Goal: Information Seeking & Learning: Learn about a topic

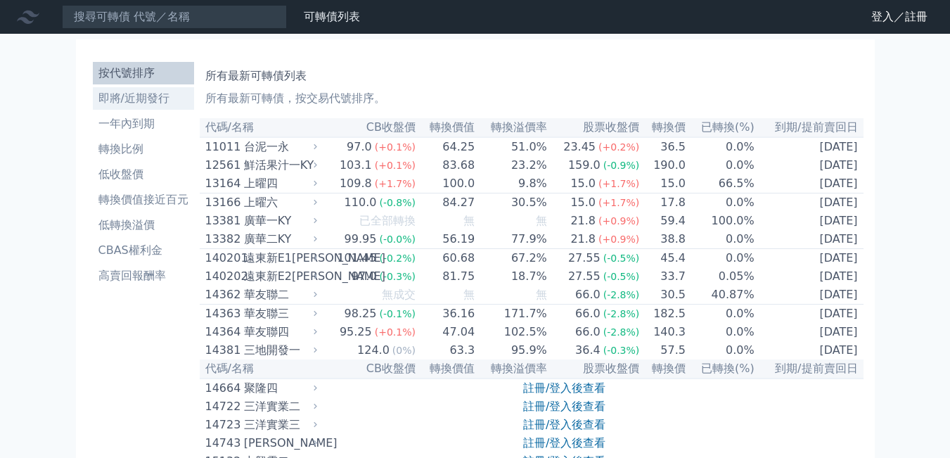
click at [168, 105] on li "即將/近期發行" at bounding box center [143, 98] width 101 height 17
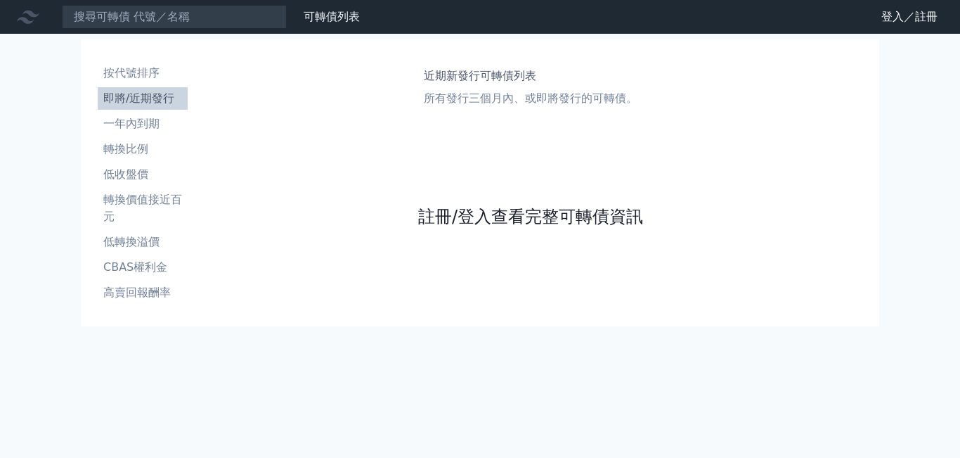
click at [478, 220] on link "註冊/登入查看完整可轉債資訊" at bounding box center [530, 216] width 225 height 22
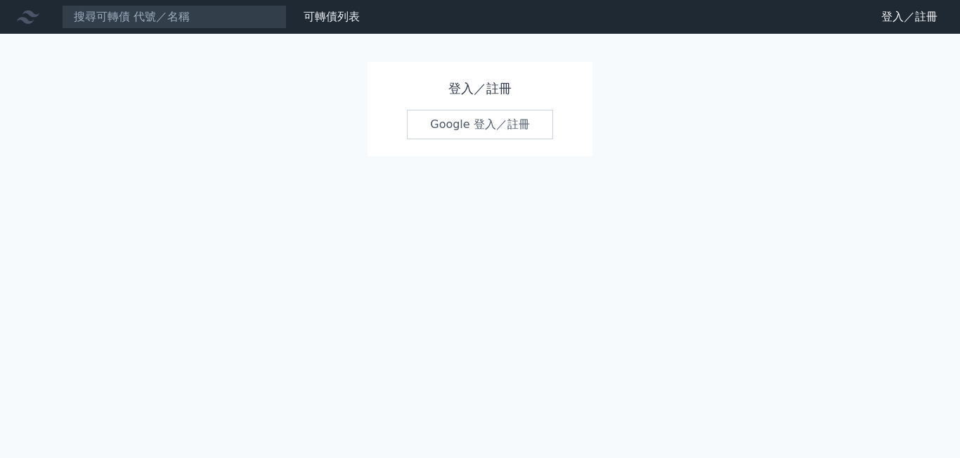
click at [472, 117] on link "Google 登入／註冊" at bounding box center [480, 125] width 146 height 30
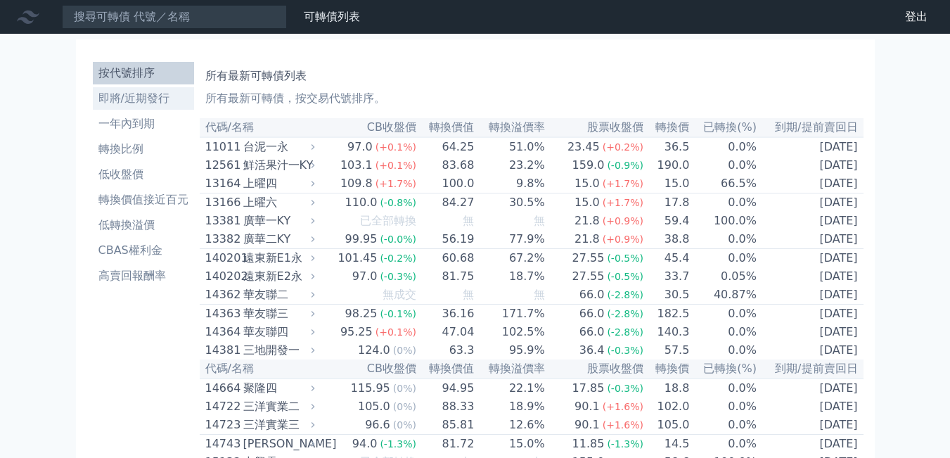
click at [157, 94] on li "即將/近期發行" at bounding box center [143, 98] width 101 height 17
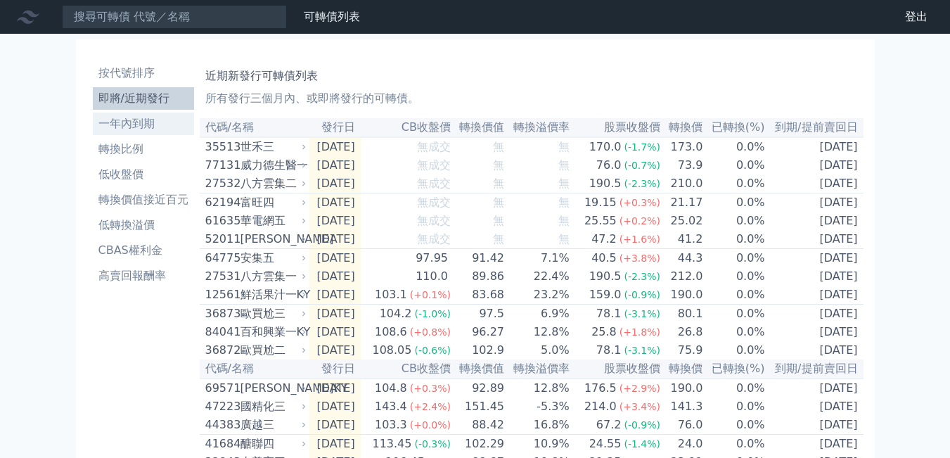
click at [148, 124] on li "一年內到期" at bounding box center [143, 123] width 101 height 17
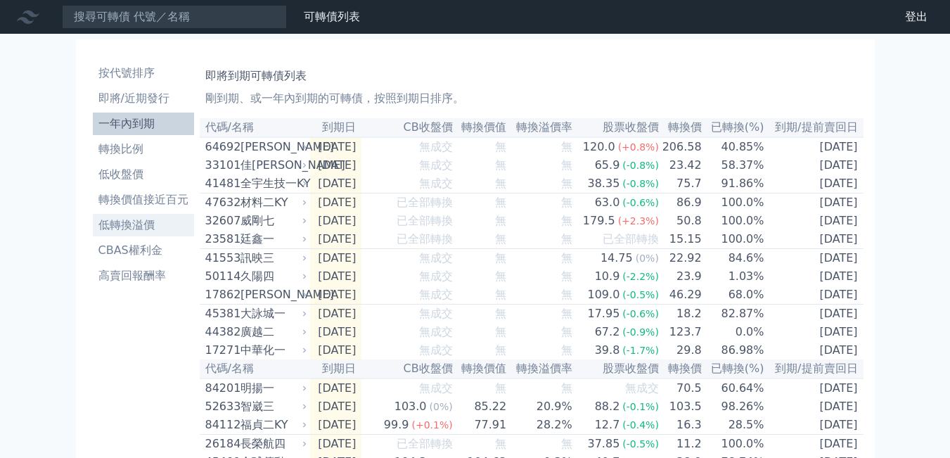
click at [141, 222] on li "低轉換溢價" at bounding box center [143, 225] width 101 height 17
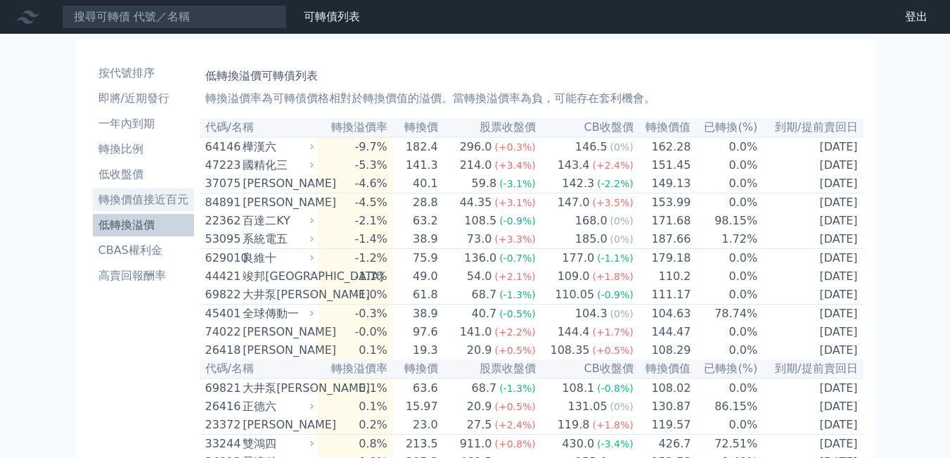
click at [139, 203] on li "轉換價值接近百元" at bounding box center [143, 199] width 101 height 17
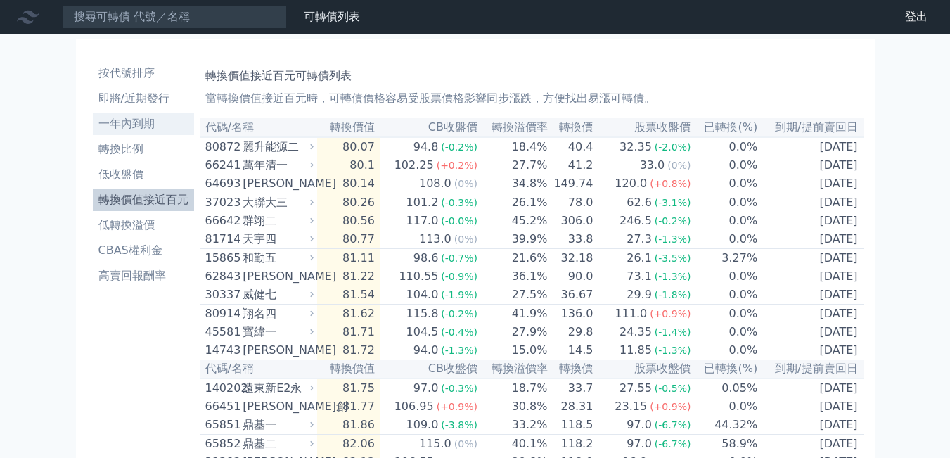
click at [146, 125] on li "一年內到期" at bounding box center [143, 123] width 101 height 17
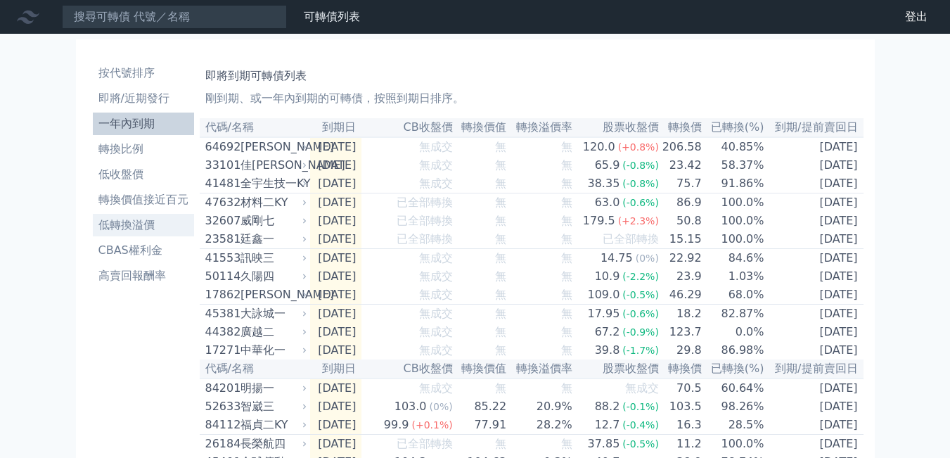
click at [128, 228] on li "低轉換溢價" at bounding box center [143, 225] width 101 height 17
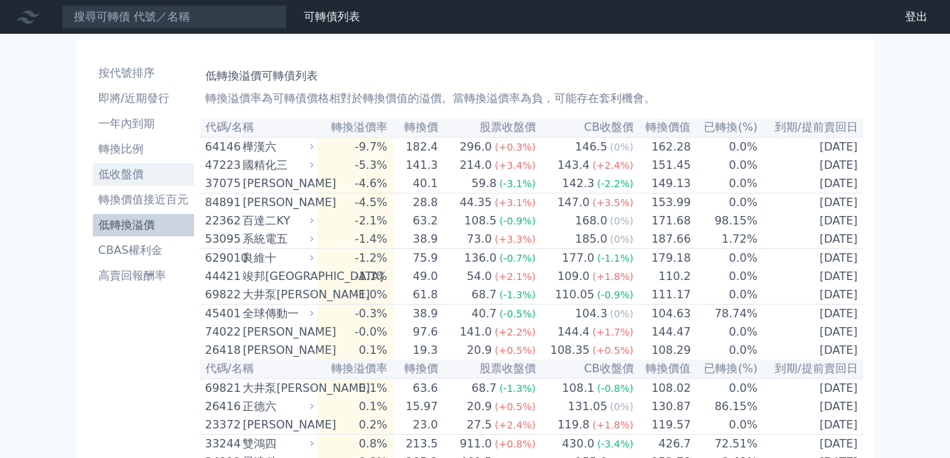
click at [136, 174] on li "低收盤價" at bounding box center [143, 174] width 101 height 17
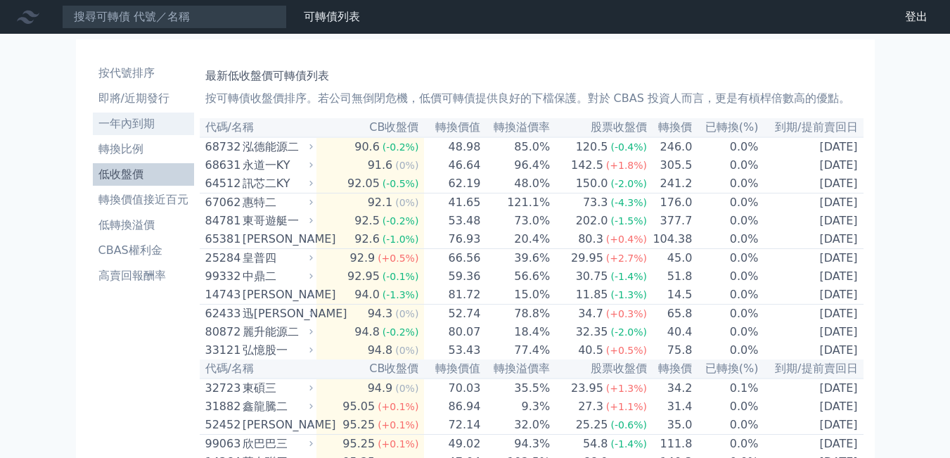
click at [138, 122] on li "一年內到期" at bounding box center [143, 123] width 101 height 17
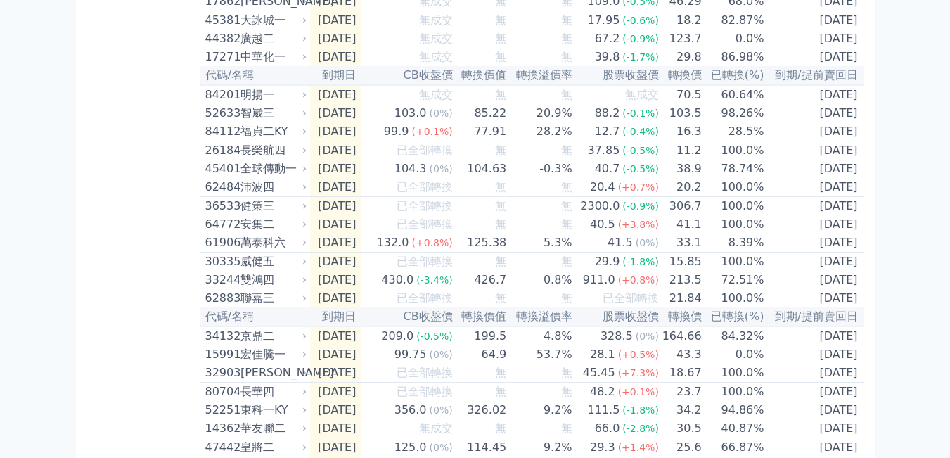
scroll to position [281, 0]
